Goal: Navigation & Orientation: Find specific page/section

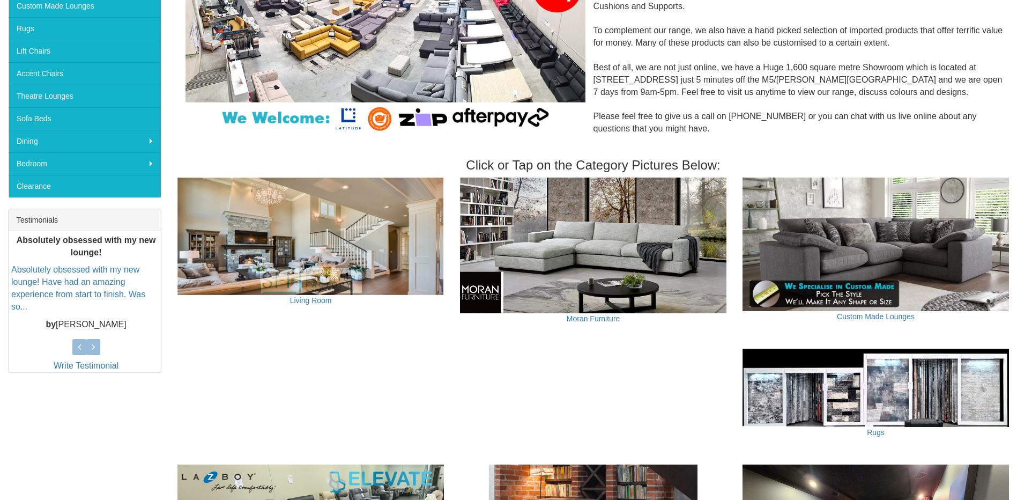
scroll to position [245, 0]
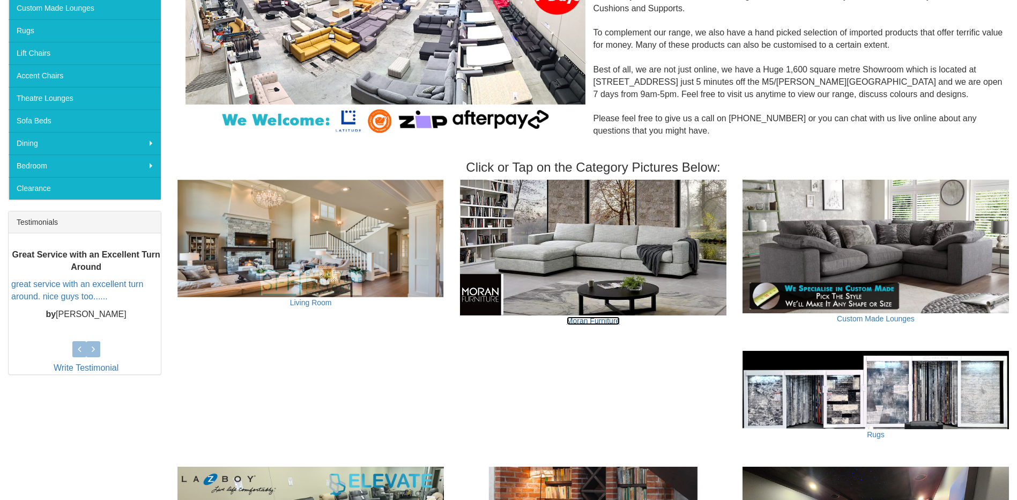
click at [593, 321] on link "Moran Furniture" at bounding box center [594, 320] width 54 height 9
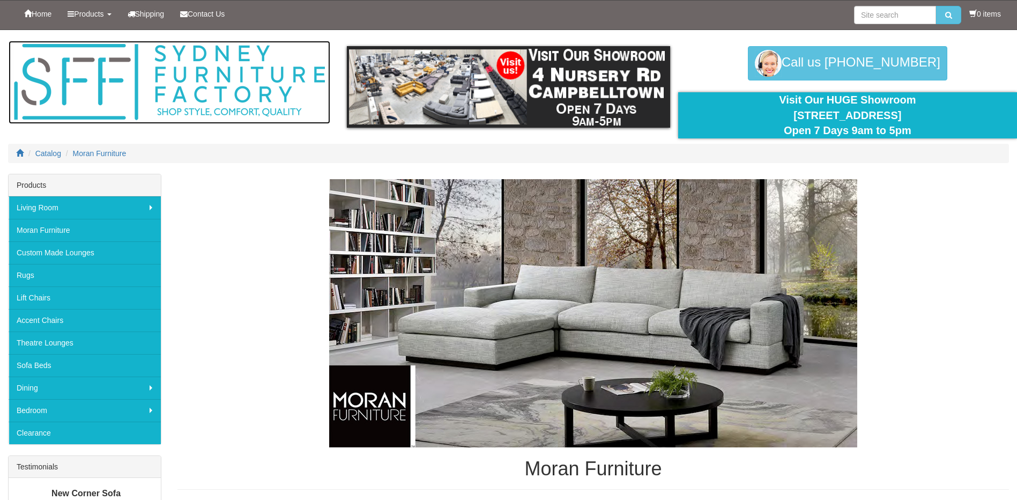
click at [224, 83] on img at bounding box center [170, 82] width 322 height 83
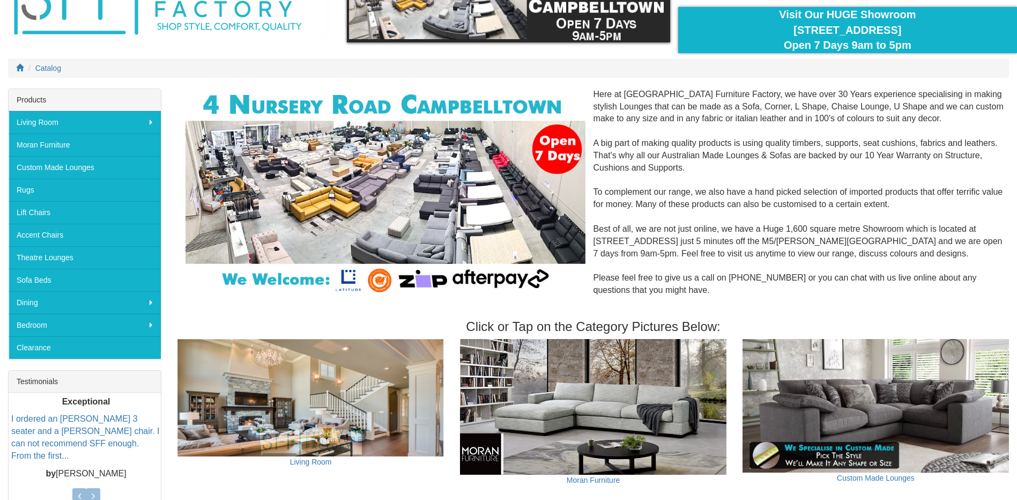
scroll to position [84, 0]
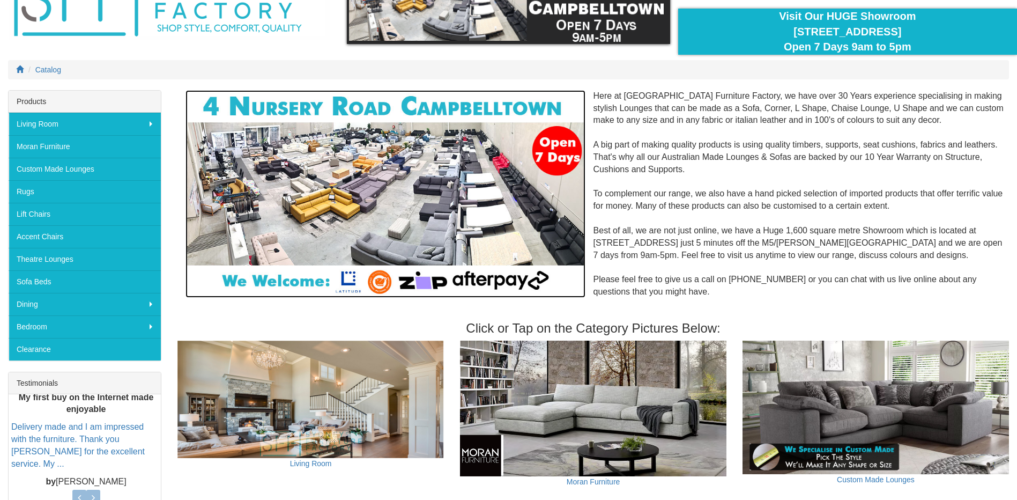
click at [428, 224] on img at bounding box center [385, 194] width 399 height 208
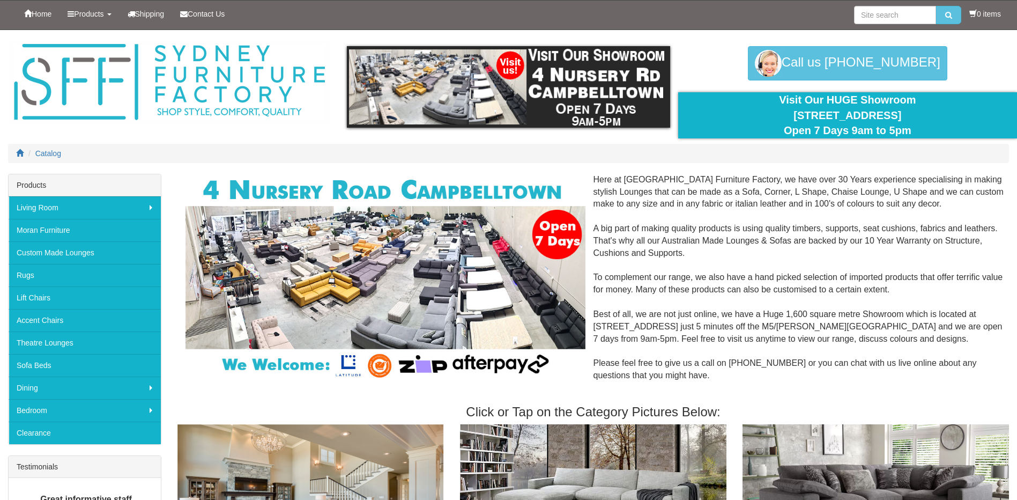
drag, startPoint x: 625, startPoint y: 3, endPoint x: 516, endPoint y: 12, distance: 109.8
click at [516, 12] on div "Home Products Living Room [GEOGRAPHIC_DATA] Sofas Australian Made Lounges Corne…" at bounding box center [508, 15] width 1001 height 29
